Goal: Task Accomplishment & Management: Manage account settings

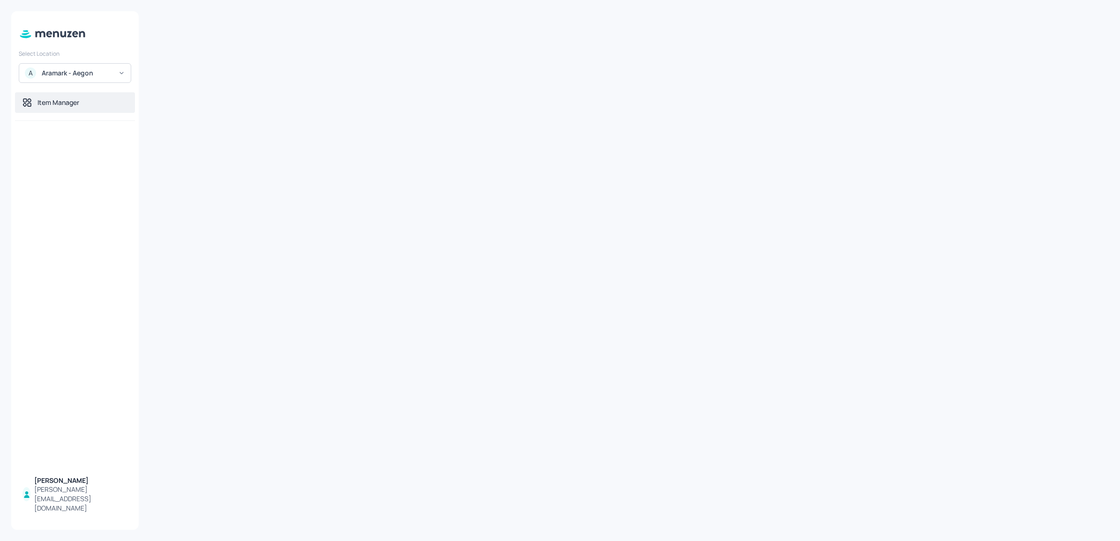
drag, startPoint x: 0, startPoint y: 0, endPoint x: 78, endPoint y: 110, distance: 134.8
click at [78, 110] on div "Item Manager" at bounding box center [75, 102] width 120 height 21
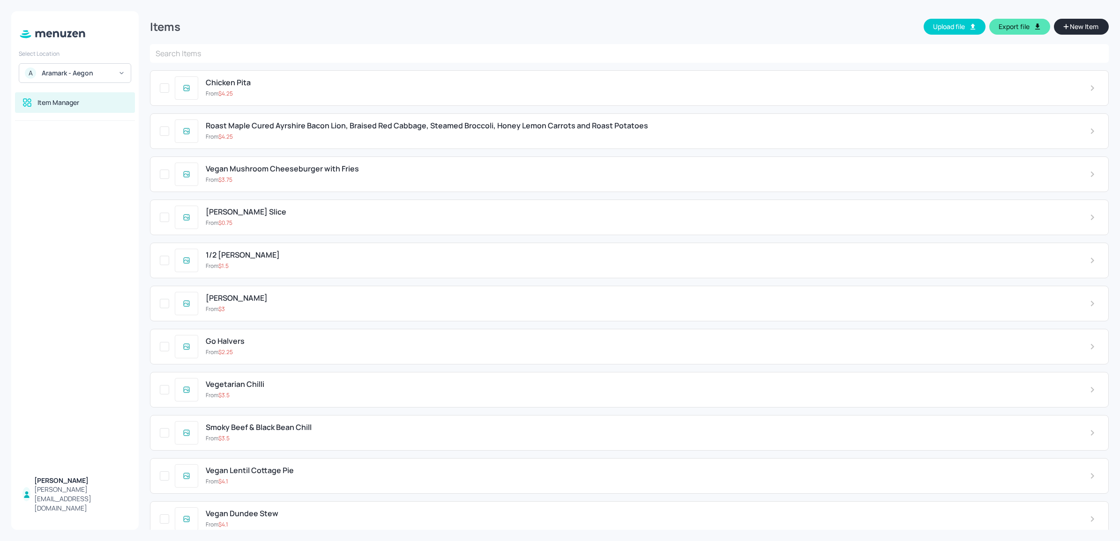
click at [270, 45] on input "text" at bounding box center [629, 53] width 958 height 19
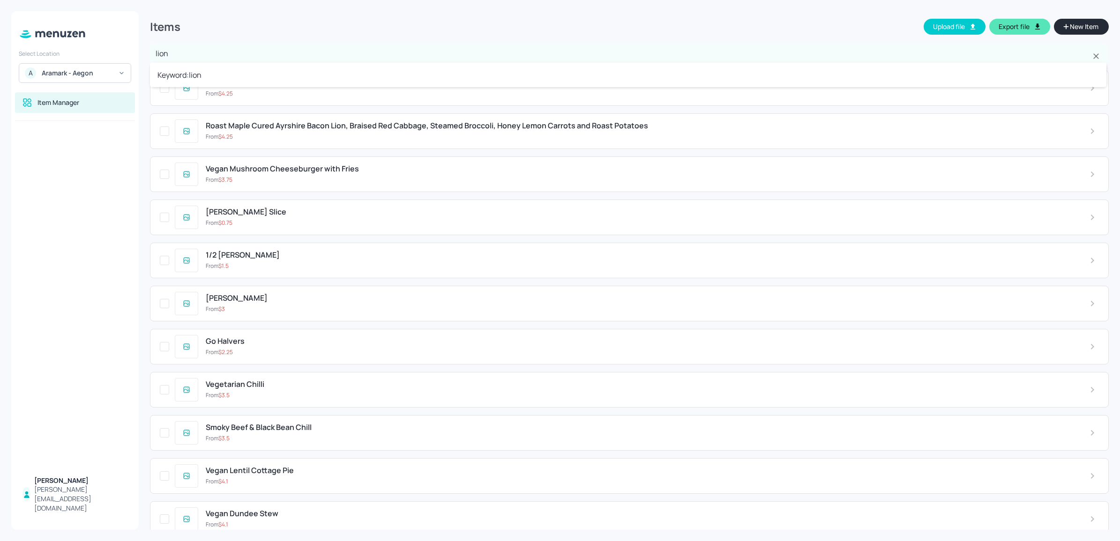
type input "lion"
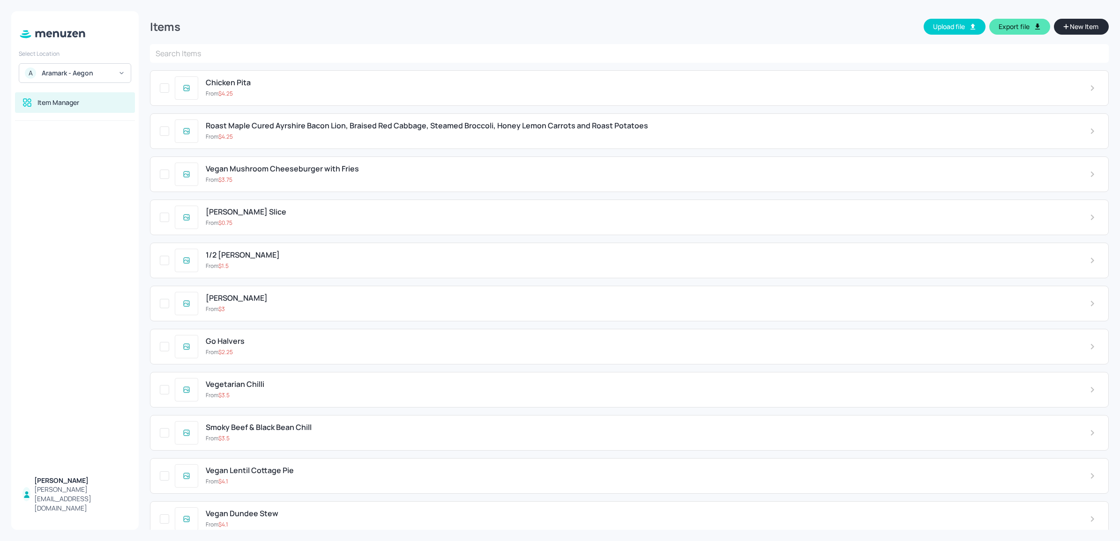
click at [270, 133] on div "From $ 4.25" at bounding box center [640, 137] width 869 height 8
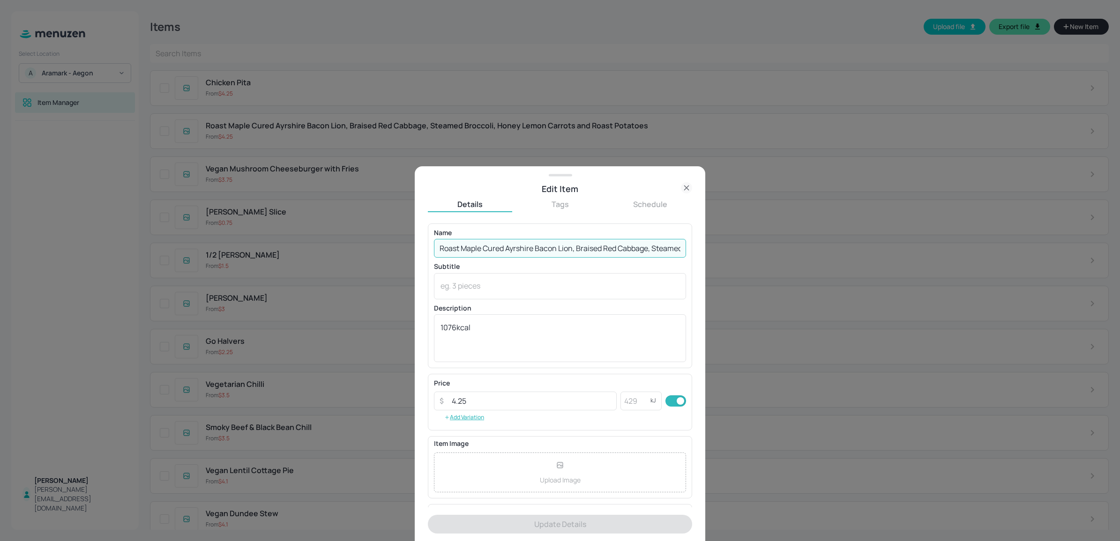
drag, startPoint x: 561, startPoint y: 248, endPoint x: 567, endPoint y: 249, distance: 6.6
click at [567, 249] on input "Roast Maple Cured Ayrshire Bacon Lion, Braised Red Cabbage, Steamed Broccoli, H…" at bounding box center [560, 248] width 252 height 19
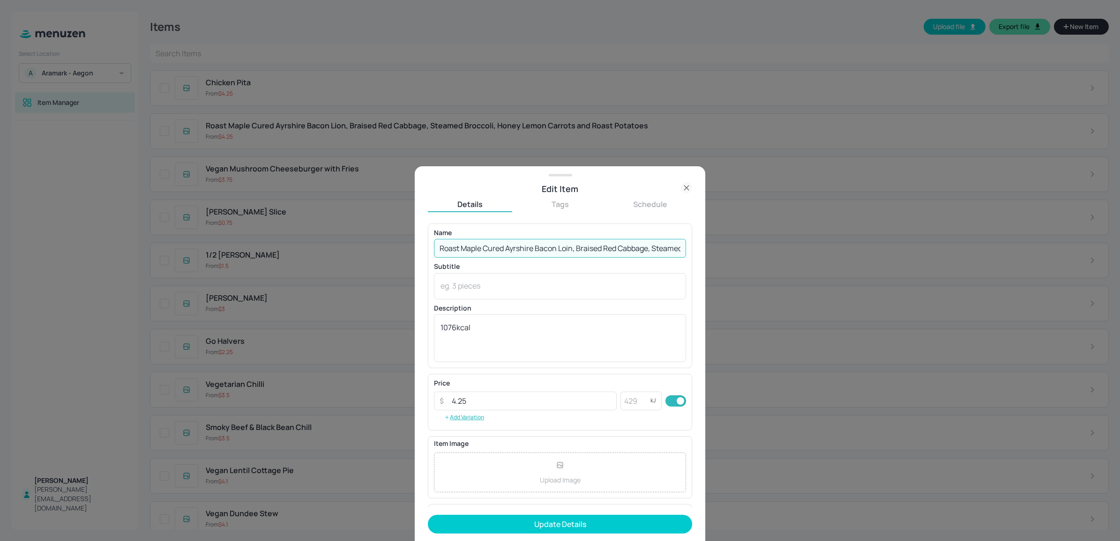
type input "Roast Maple Cured Ayrshire Bacon Loin, Braised Red Cabbage, Steamed Broccoli, H…"
click at [531, 513] on form "Name Roast Maple Cured Ayrshire Bacon Loin, Braised Red Cabbage, Steamed Brocco…" at bounding box center [560, 382] width 264 height 318
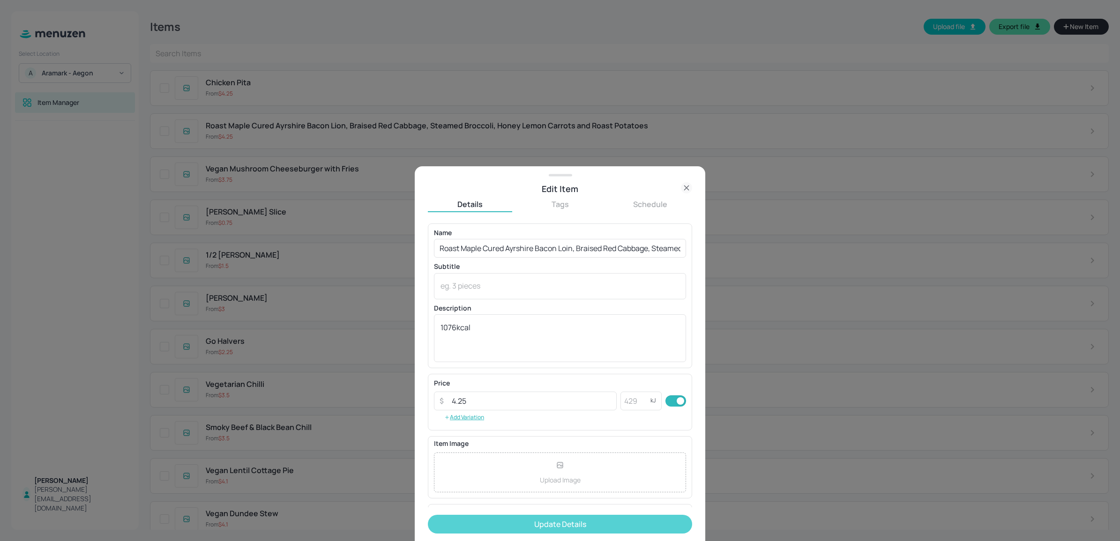
click at [528, 518] on button "Update Details" at bounding box center [560, 524] width 264 height 19
